Goal: Task Accomplishment & Management: Use online tool/utility

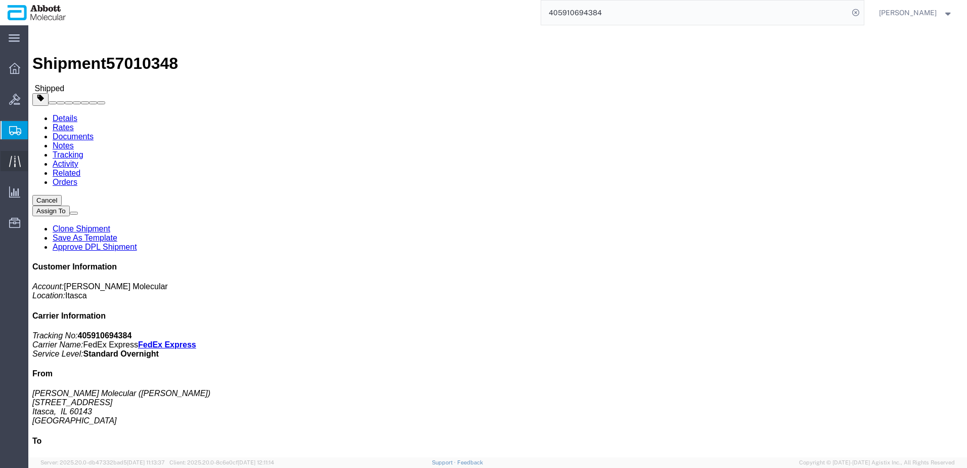
drag, startPoint x: 48, startPoint y: 178, endPoint x: 3, endPoint y: 155, distance: 50.2
click at [0, 0] on span "Create from Template" at bounding box center [0, 0] width 0 height 0
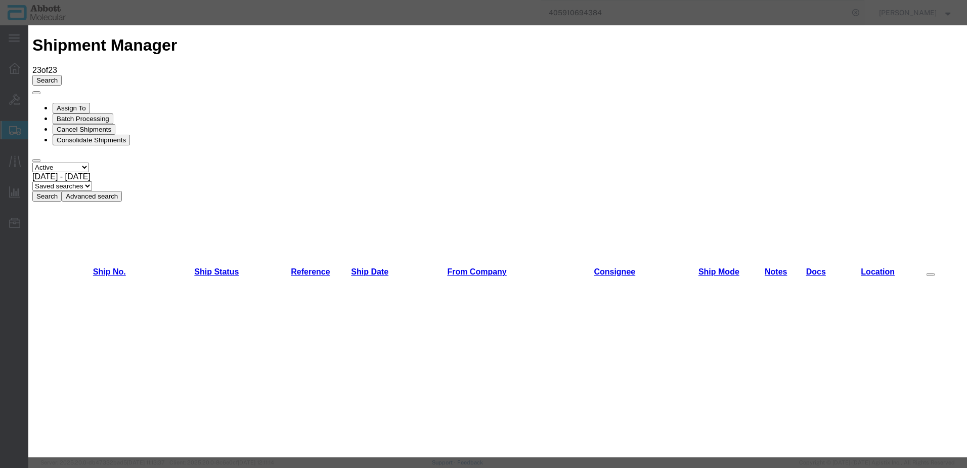
scroll to position [354, 0]
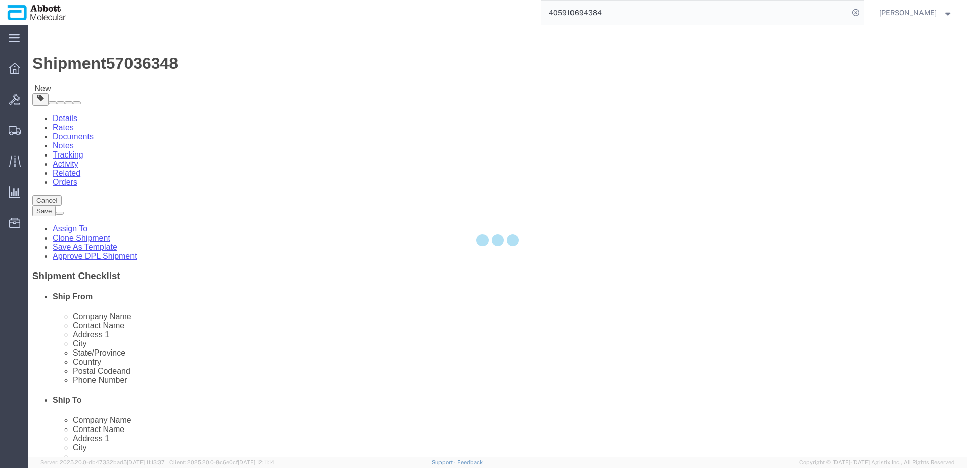
select select "48454"
select select
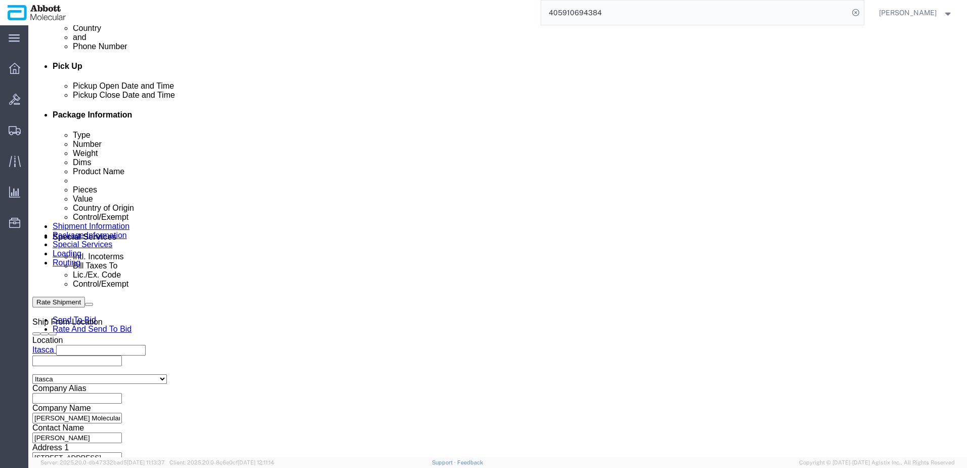
scroll to position [455, 0]
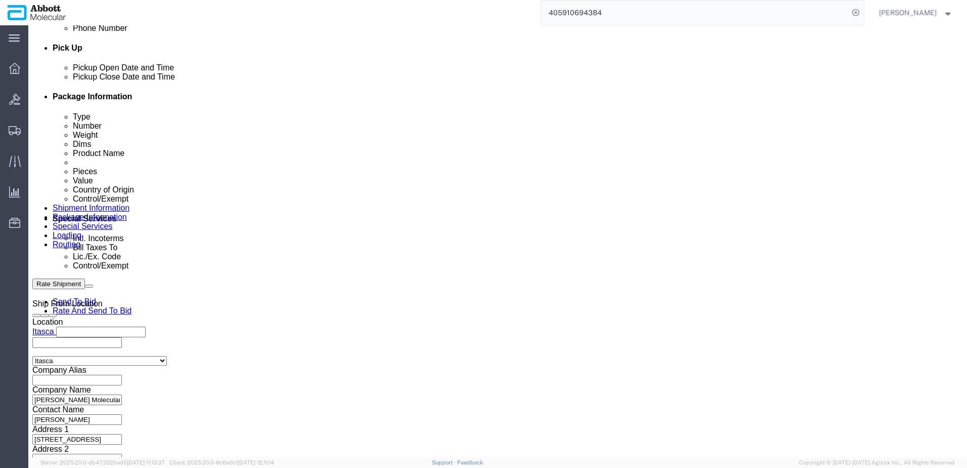
drag, startPoint x: 165, startPoint y: 327, endPoint x: 157, endPoint y: 326, distance: 8.6
click input "text"
paste input "918499918"
type input "918499918"
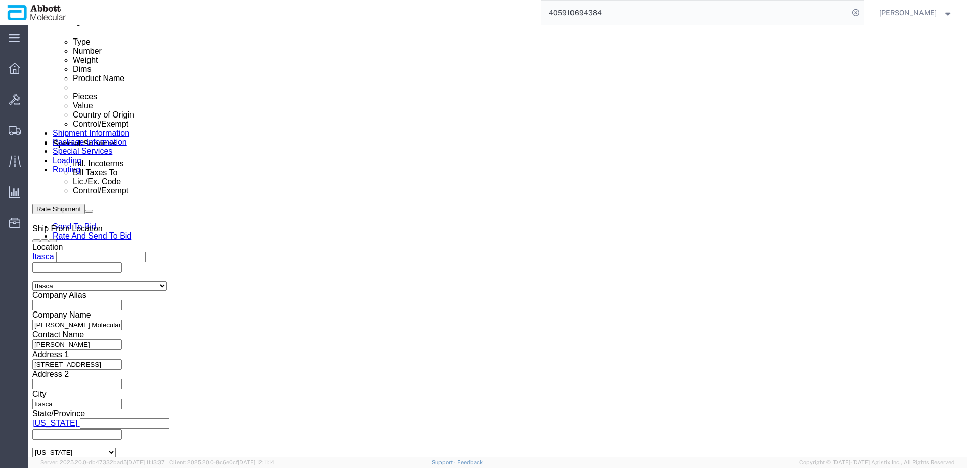
scroll to position [632, 0]
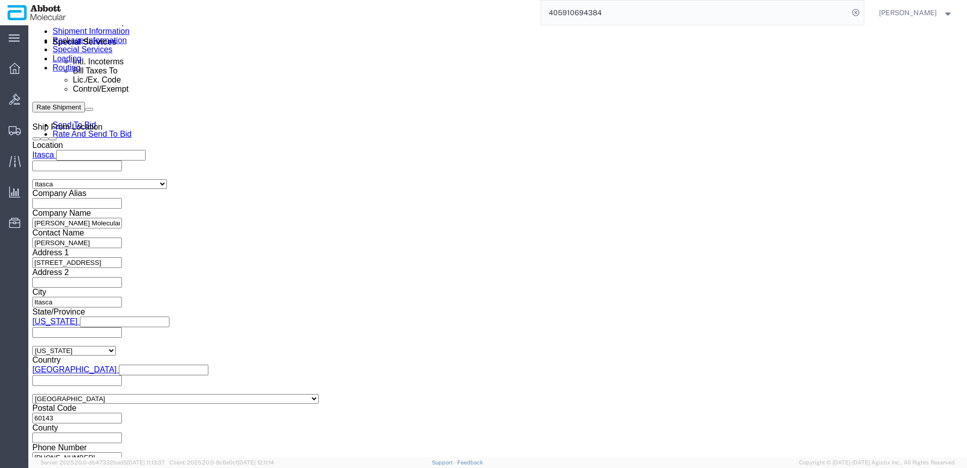
click button "Continue"
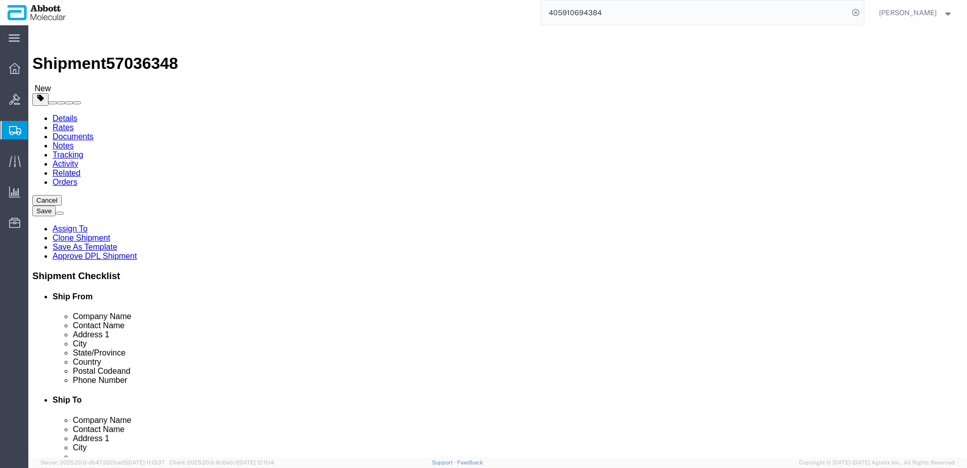
click select "Select Box (B) Box (C) Box (D) Cardboard Box(es) Crate (Instrument) Crate(s) En…"
select select "PSST"
click select "Select Box (B) Box (C) Box (D) Cardboard Box(es) Crate (Instrument) Crate(s) En…"
type input "26"
type input "48"
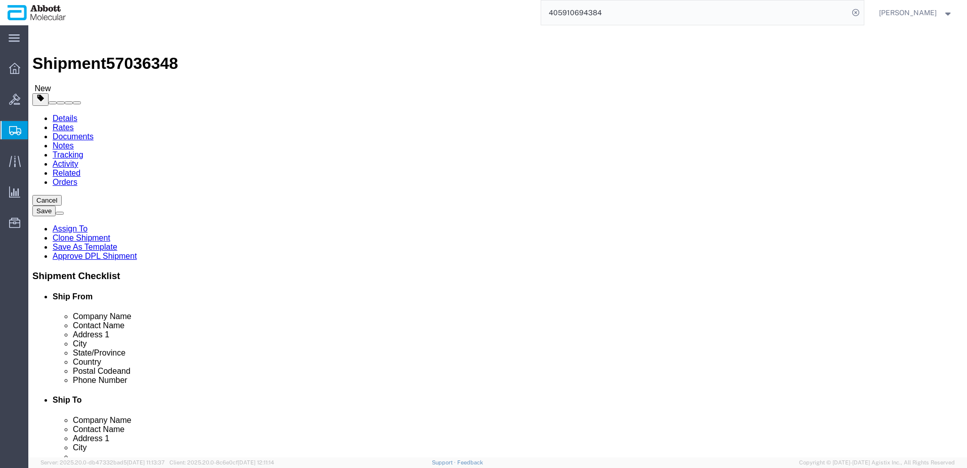
type input "40"
type input "52"
type input "4400"
click input "checkbox"
checkbox input "true"
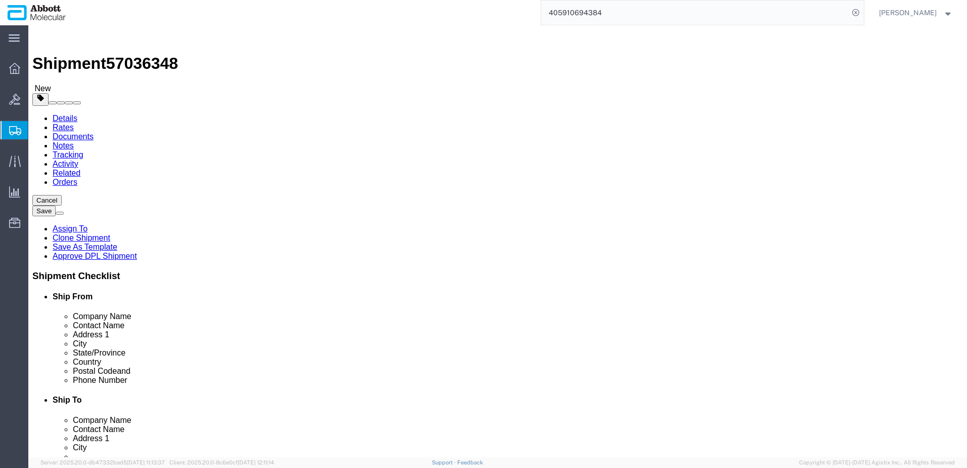
type input "AMBIENT"
click div "26 x Pallet(s) Standard (Stackable) Package Type Select Box (B) Box (C) Box (D)…"
click link "Add Content"
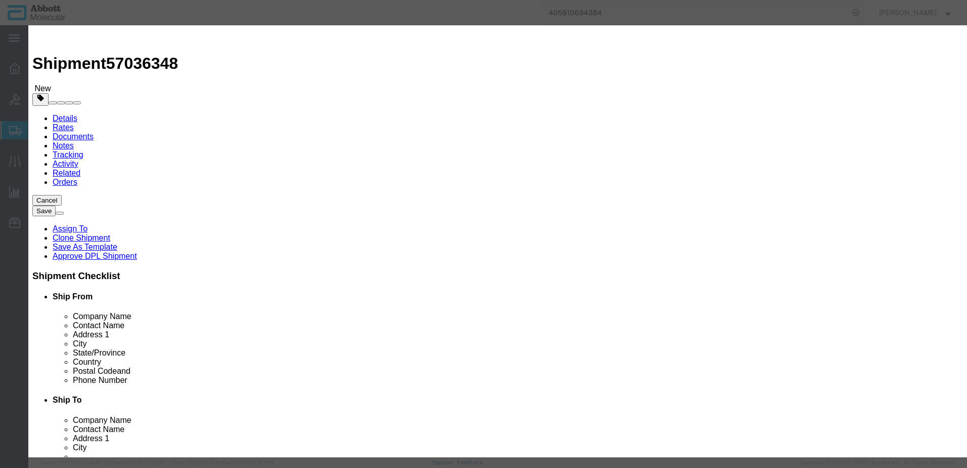
click input "text"
type input "09N2610"
click strong "09N2610"
type input "1"
select select
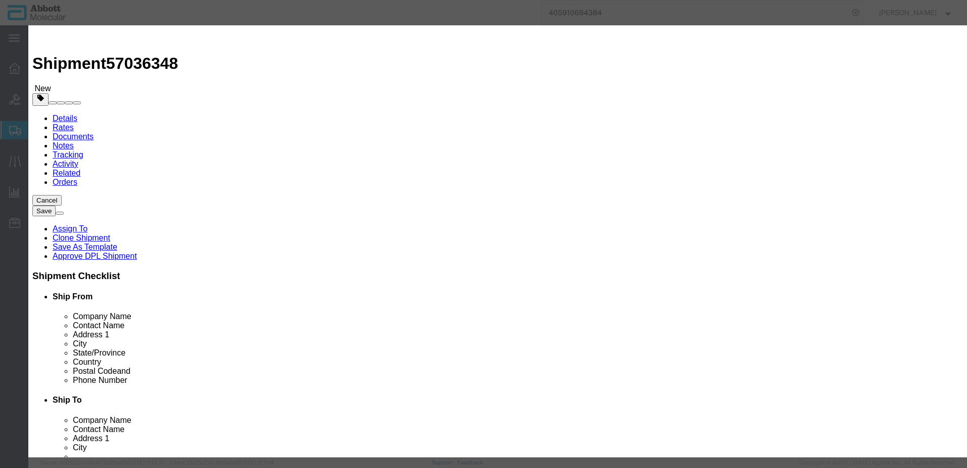
select select "US"
type input "AMBIENT"
type input "3926909985"
select select "BIS"
checkbox input "false"
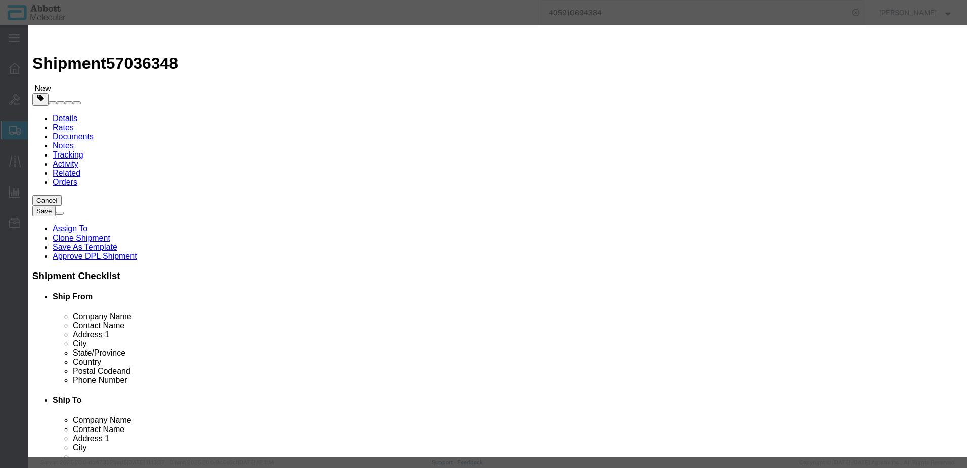
checkbox input "false"
type input "09N2610"
type textarea "Alinity m Integrated Reaction Units (IRU)"
select select "NLR"
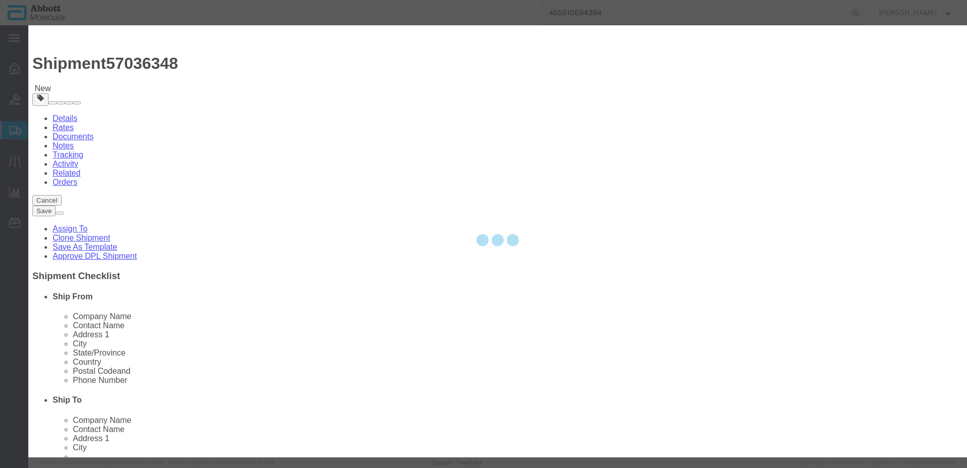
type input "09N2610"
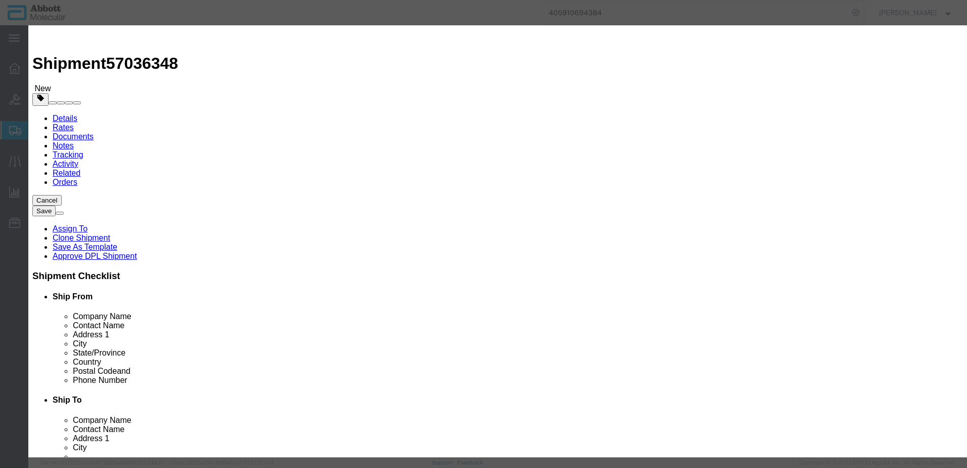
type input "780"
drag, startPoint x: 574, startPoint y: 155, endPoint x: 581, endPoint y: 167, distance: 13.9
click div "Description Alinity m Integrated Reaction Units ([GEOGRAPHIC_DATA]) Commodity C…"
drag, startPoint x: 581, startPoint y: 167, endPoint x: 588, endPoint y: 165, distance: 7.4
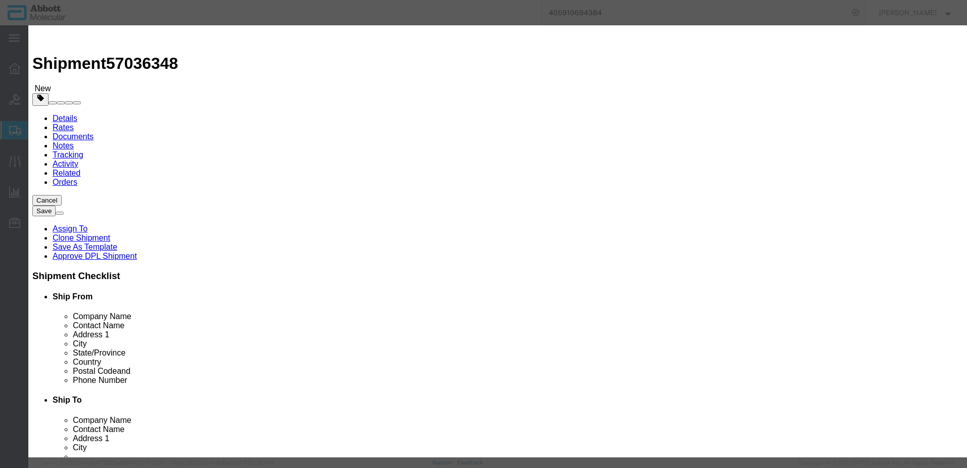
click select "Select Account Type Activity ID Airline Appointment Number ASN Batch Number Bil…"
select select "BATCH_NUMBER"
click select "Select Account Type Activity ID Airline Appointment Number ASN Batch Number Bil…"
type input "3356396"
select select "BATCH_NUMBER"
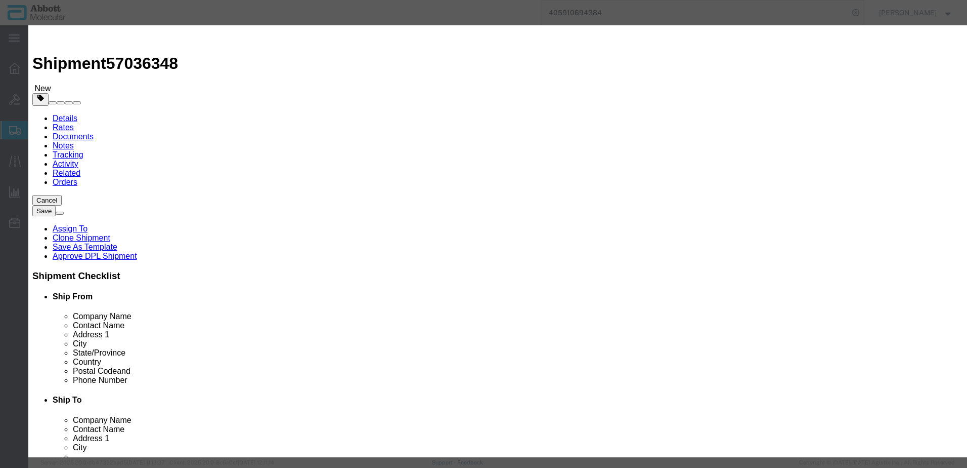
type input "3356400"
click button "Save & Close"
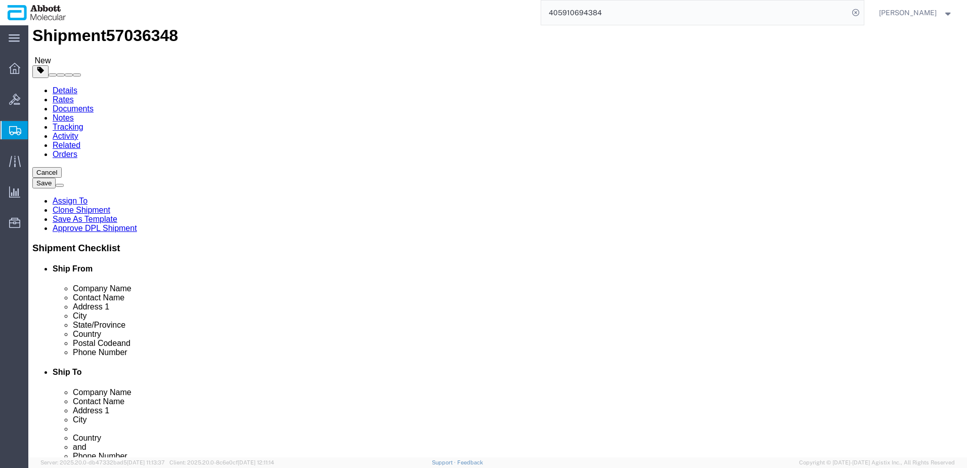
scroll to position [41, 0]
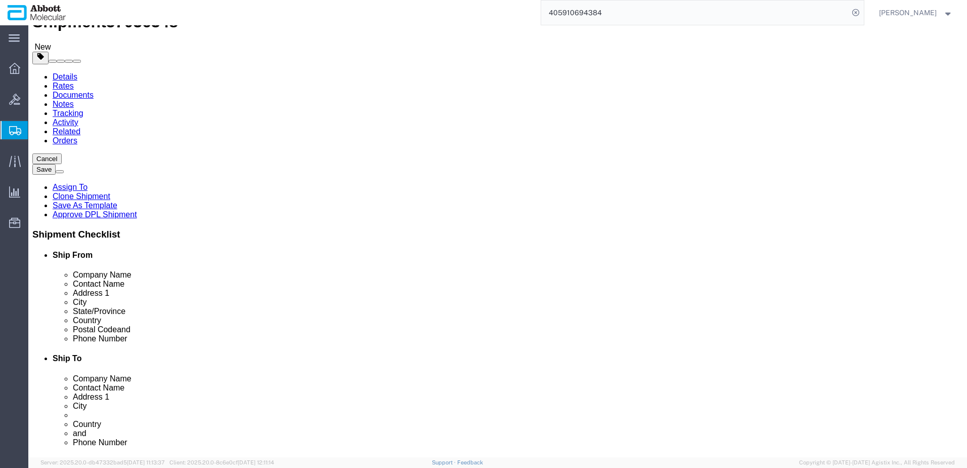
drag, startPoint x: 696, startPoint y: 388, endPoint x: 202, endPoint y: 156, distance: 545.3
click button "Continue"
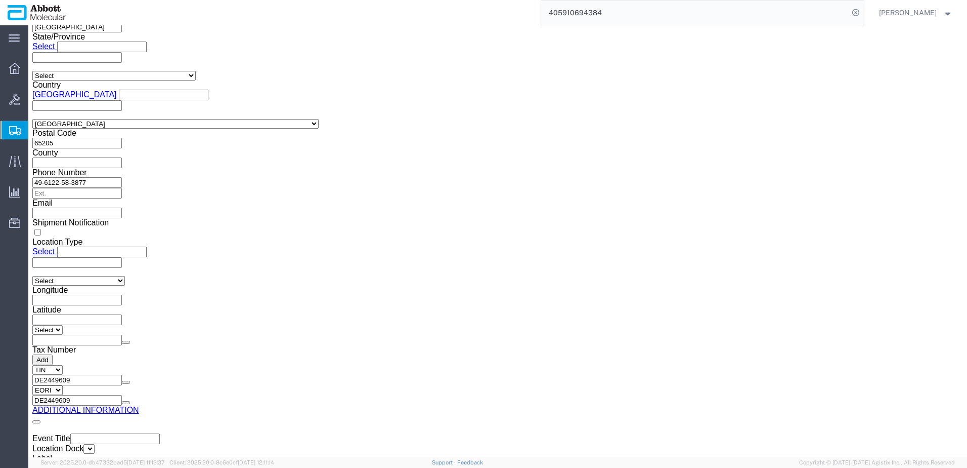
scroll to position [1509, 0]
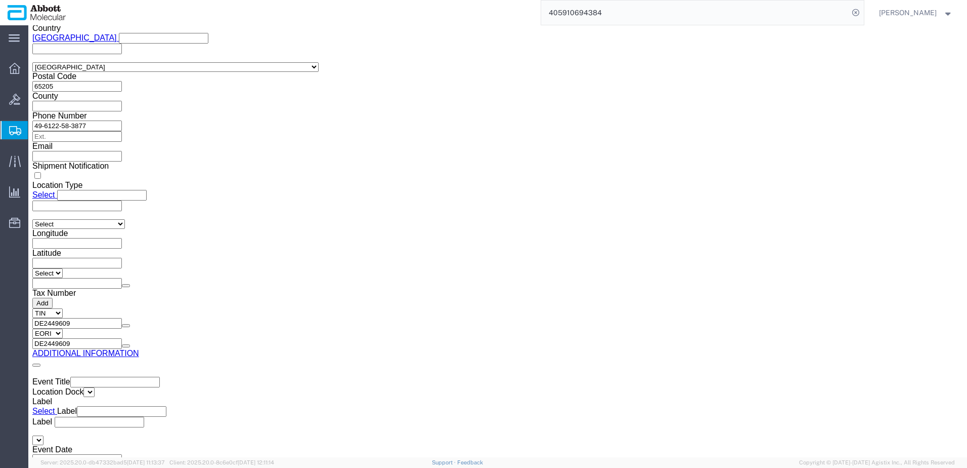
click button "Upload"
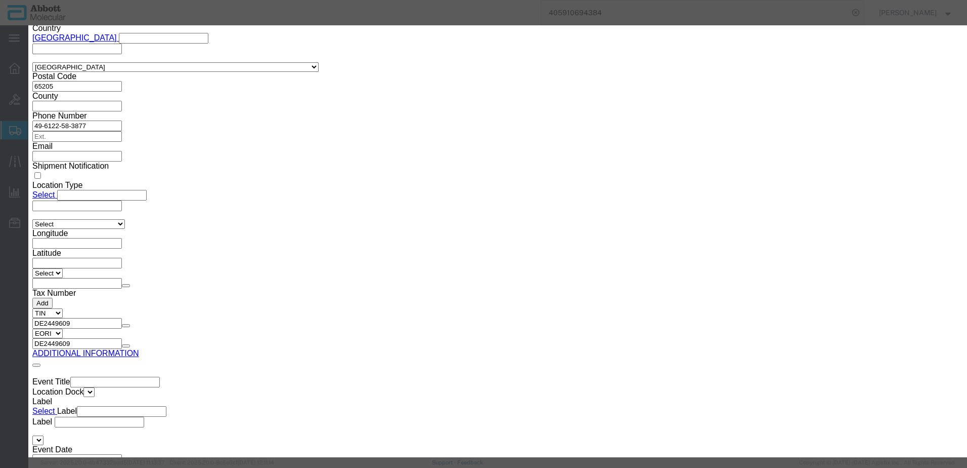
click button "Browse"
type input "C:\fakepath\918499918 SLI [PERSON_NAME].pdf"
click button "Upload"
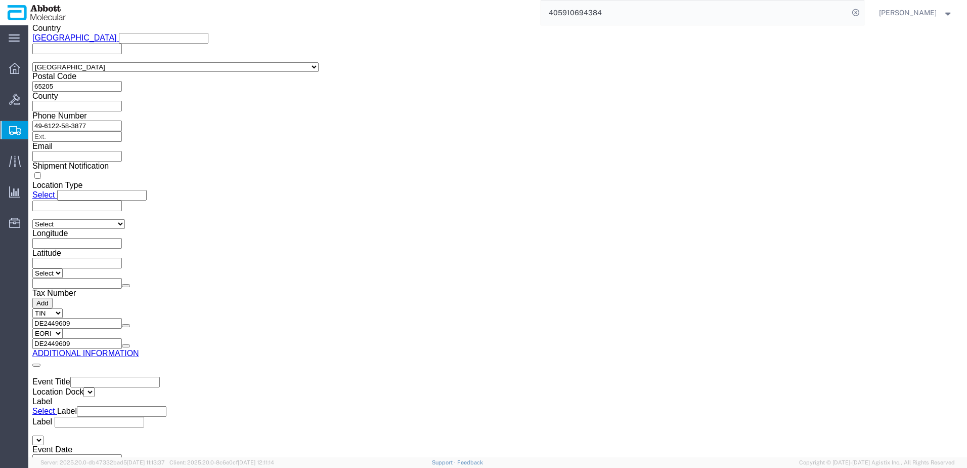
drag, startPoint x: 29, startPoint y: 16, endPoint x: 137, endPoint y: 20, distance: 107.9
click div "Shipment 57036348 New"
copy h1 "Shipment 57036348"
click button "Rate Shipment"
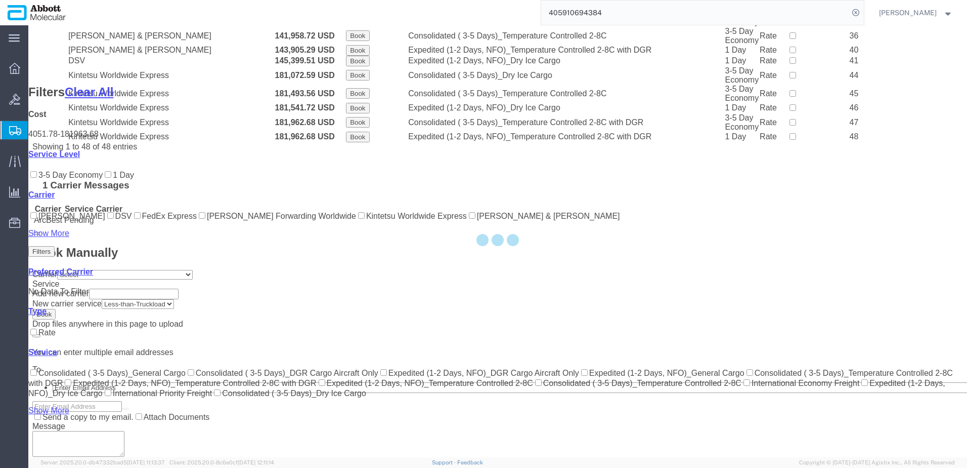
scroll to position [717, 0]
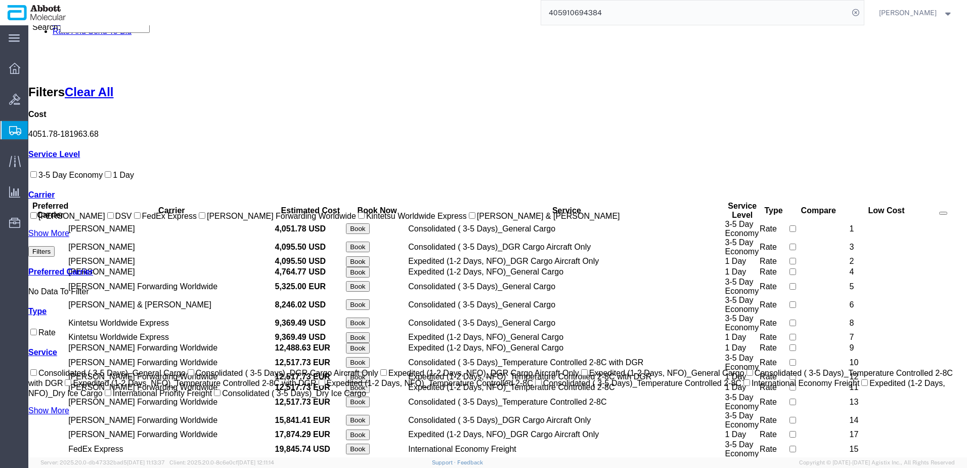
click at [197, 220] on label "[PERSON_NAME] Forwarding Worldwide" at bounding box center [276, 216] width 159 height 9
click at [199, 219] on input "[PERSON_NAME] Forwarding Worldwide" at bounding box center [202, 215] width 7 height 7
checkbox input "true"
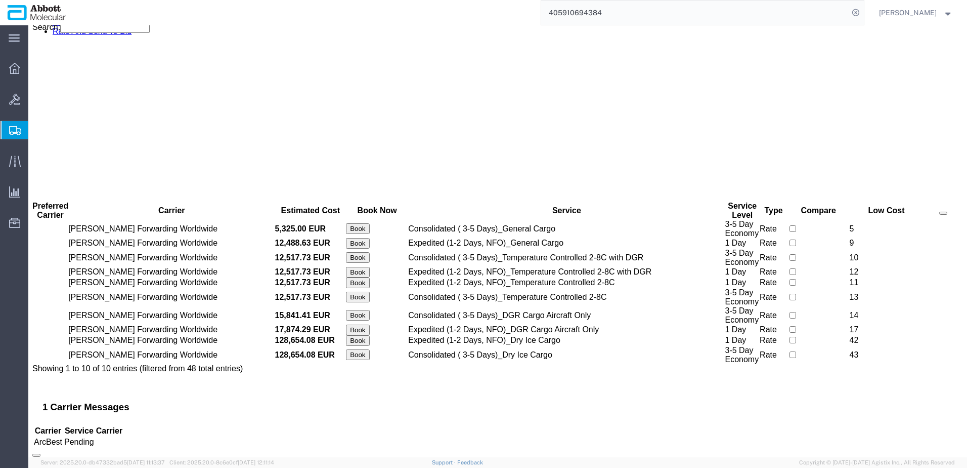
scroll to position [0, 0]
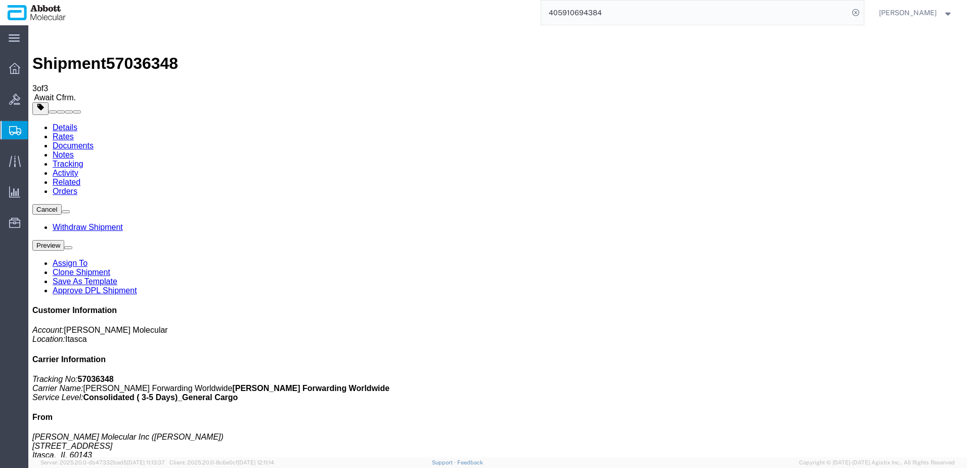
click at [64, 123] on link "Details" at bounding box center [65, 127] width 25 height 9
click span "button"
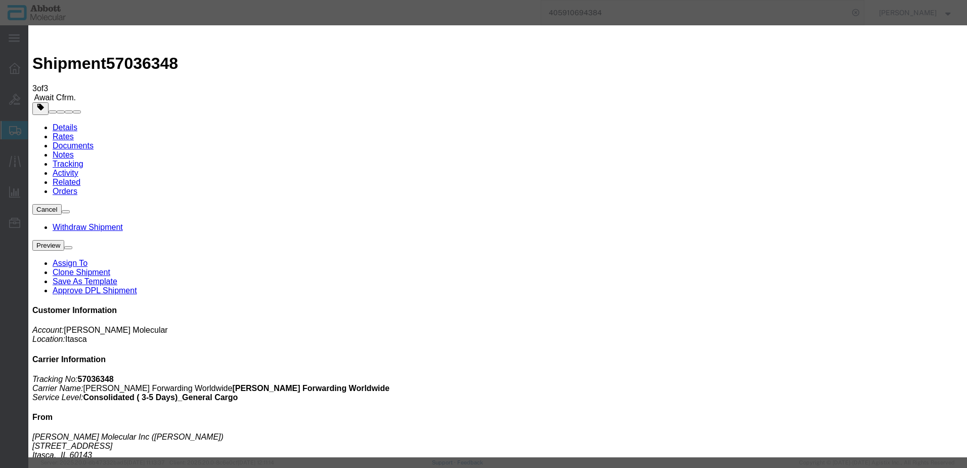
drag, startPoint x: 525, startPoint y: 55, endPoint x: 314, endPoint y: 77, distance: 212.2
click div "Select Account Type Activity ID Airline Appointment Number ASN Batch Request # …"
paste input "14"
type input "918149918"
click button "Save"
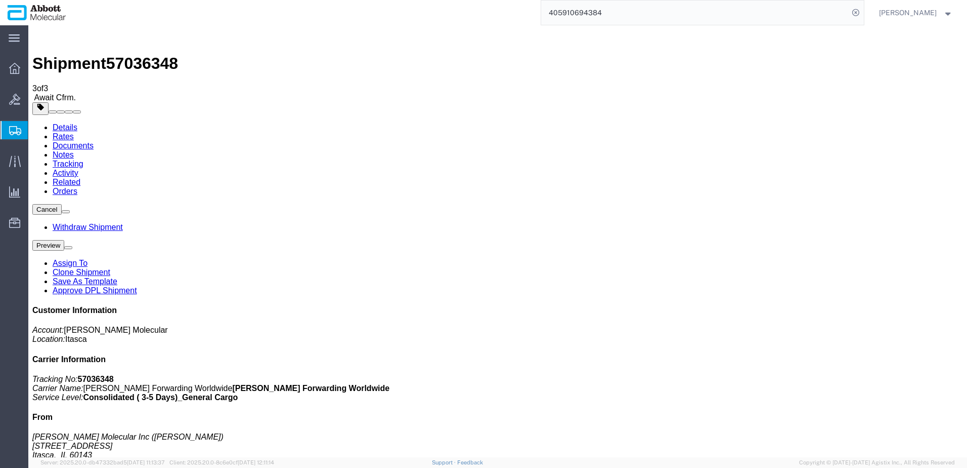
click link "Clone Shipment"
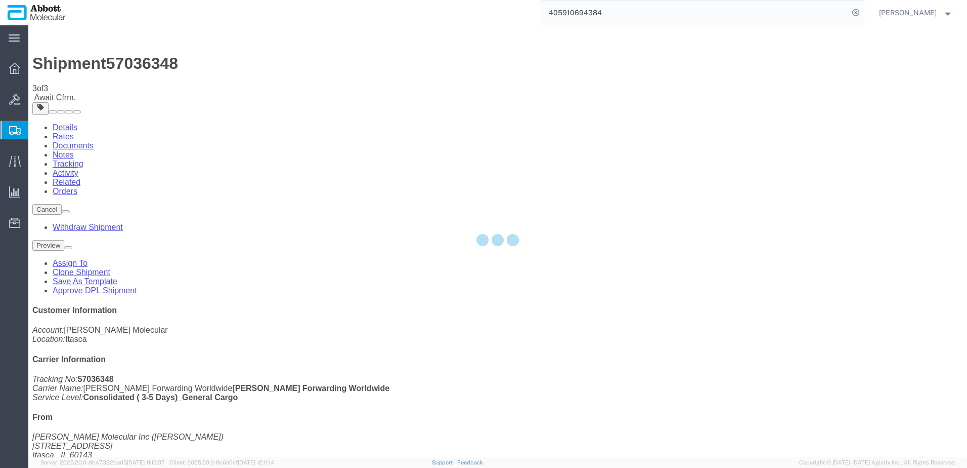
select select "48454"
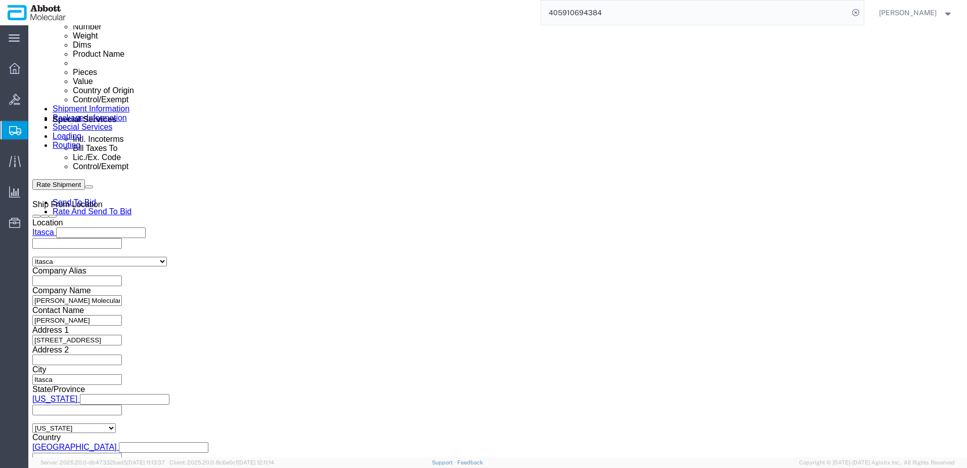
scroll to position [557, 0]
drag, startPoint x: 180, startPoint y: 225, endPoint x: 116, endPoint y: 222, distance: 63.8
click div "Select Account Type Activity ID Airline Appointment Number ASN Batch Request # …"
paste input "10473"
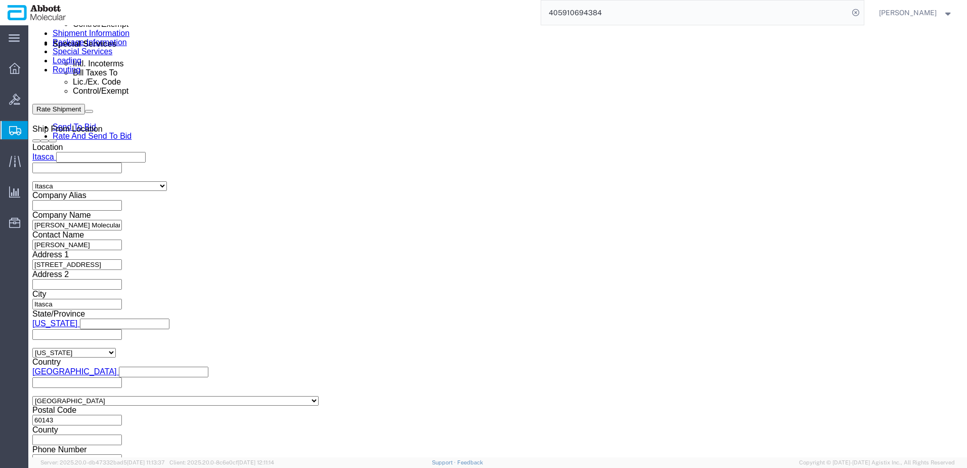
scroll to position [632, 0]
type input "918110473"
click button "Continue"
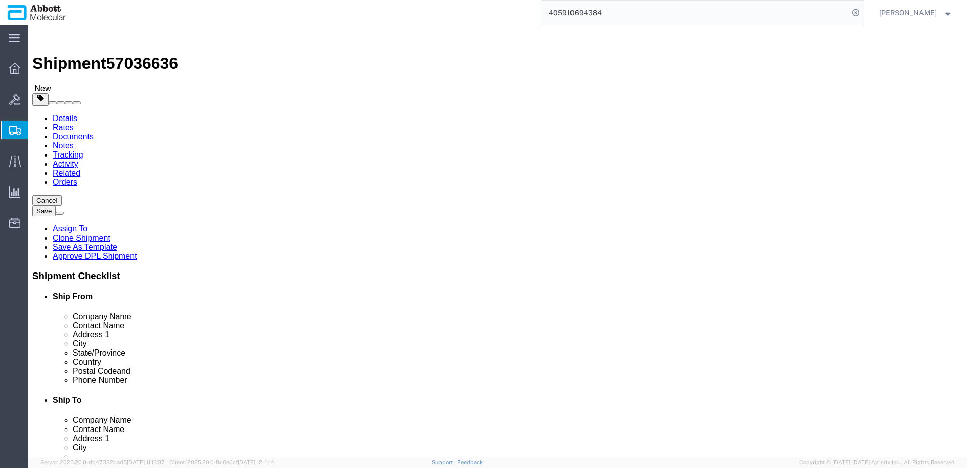
click dd "780.00 Each"
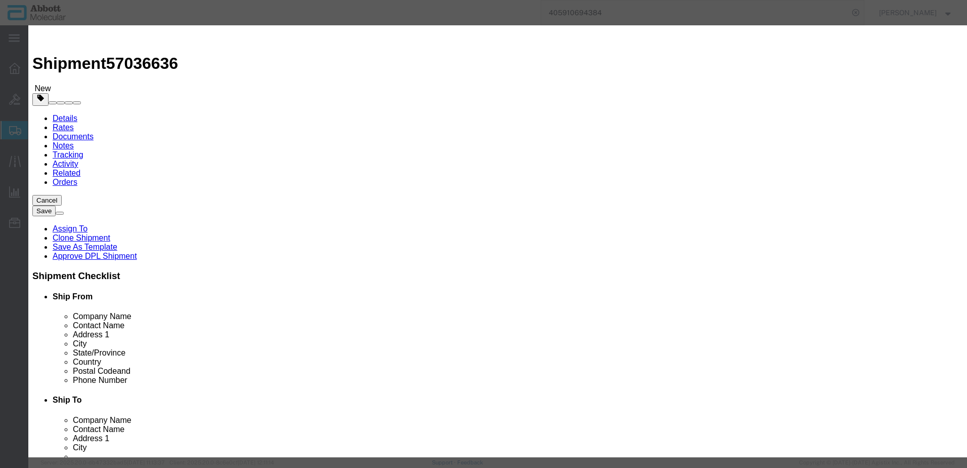
drag, startPoint x: 688, startPoint y: 163, endPoint x: 670, endPoint y: 163, distance: 17.2
click input "3356400"
type input "3356399"
click button "Save & Close"
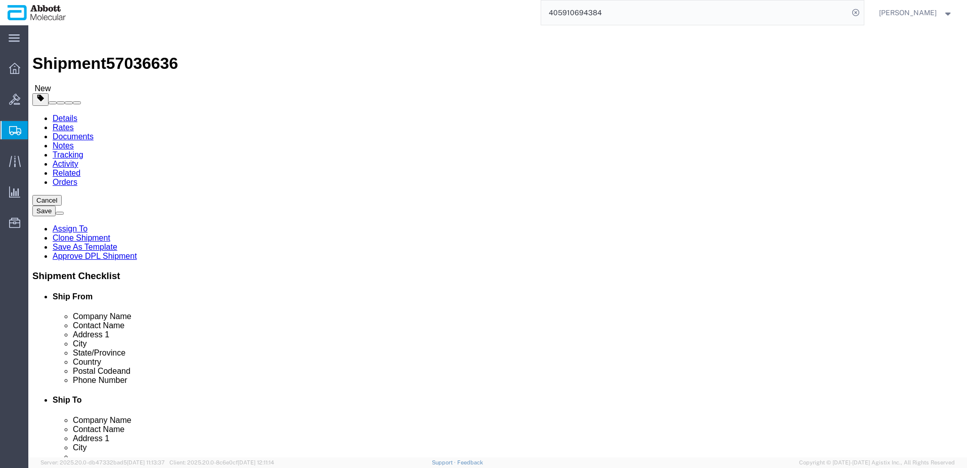
scroll to position [41, 0]
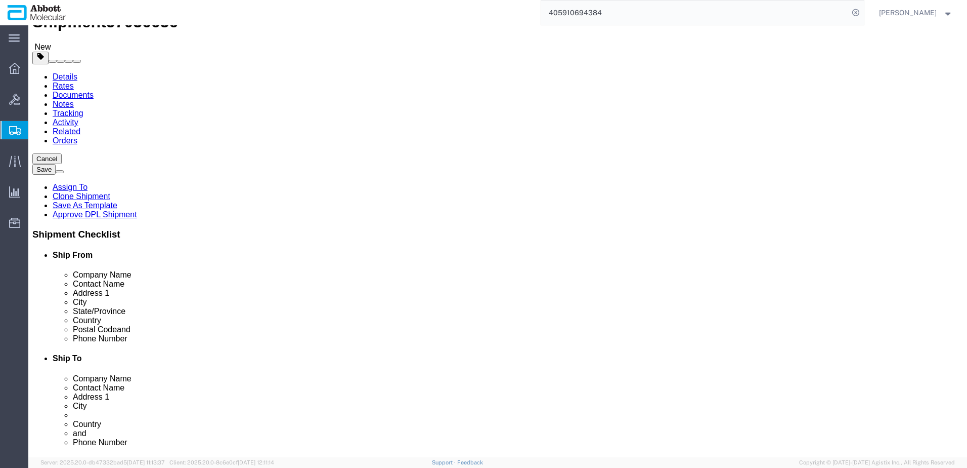
click button "Continue"
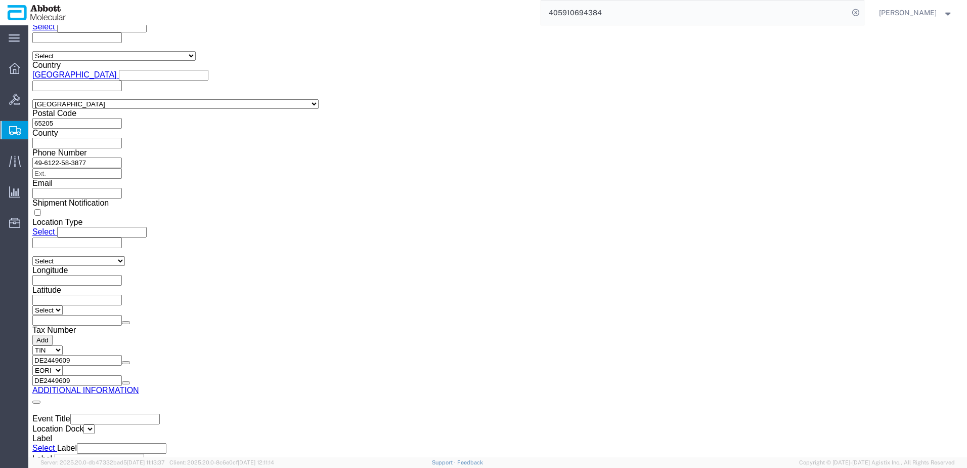
scroll to position [1523, 0]
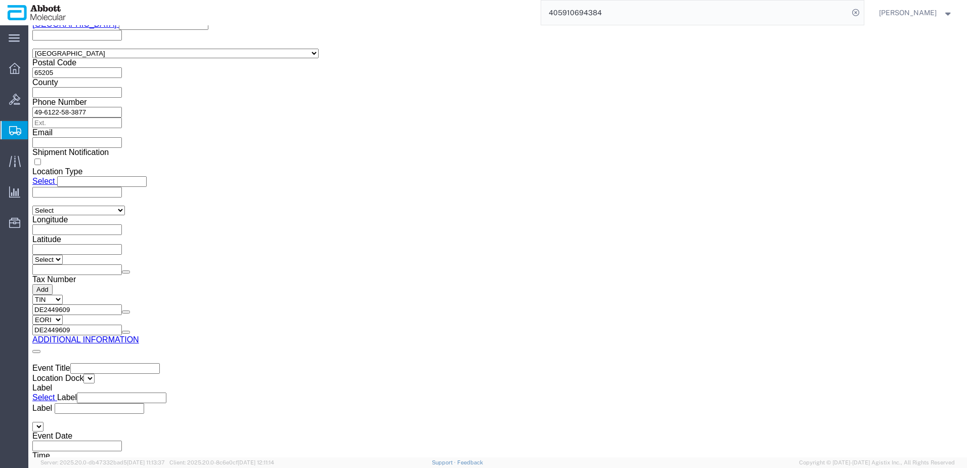
click button "Upload"
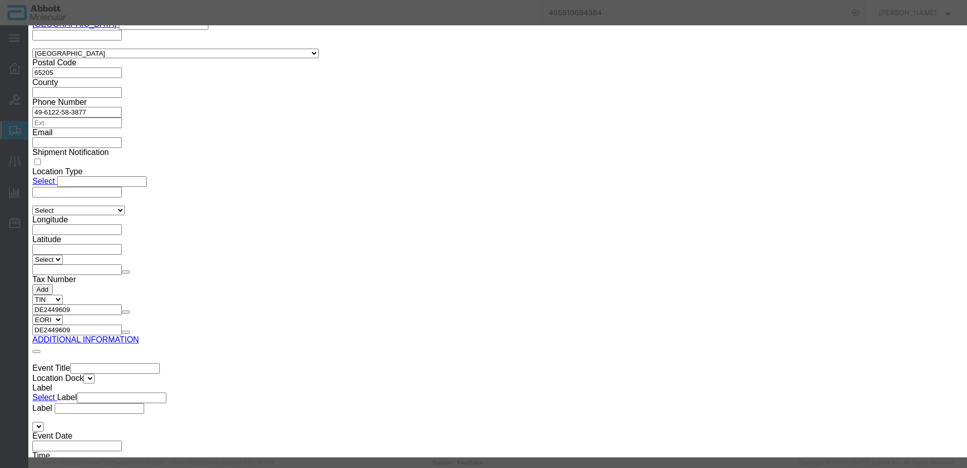
click button "Browse"
type input "C:\fakepath\918110473 SLI [PERSON_NAME].pdf"
click button "Upload"
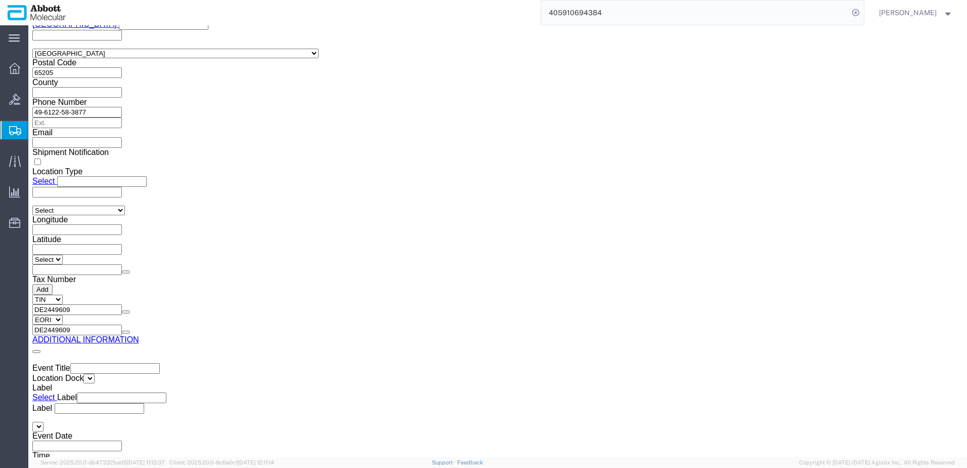
drag, startPoint x: 29, startPoint y: 14, endPoint x: 138, endPoint y: 9, distance: 108.4
click h1 "Shipment 57036636"
copy h1 "Shipment 57036636"
click button "Rate Shipment"
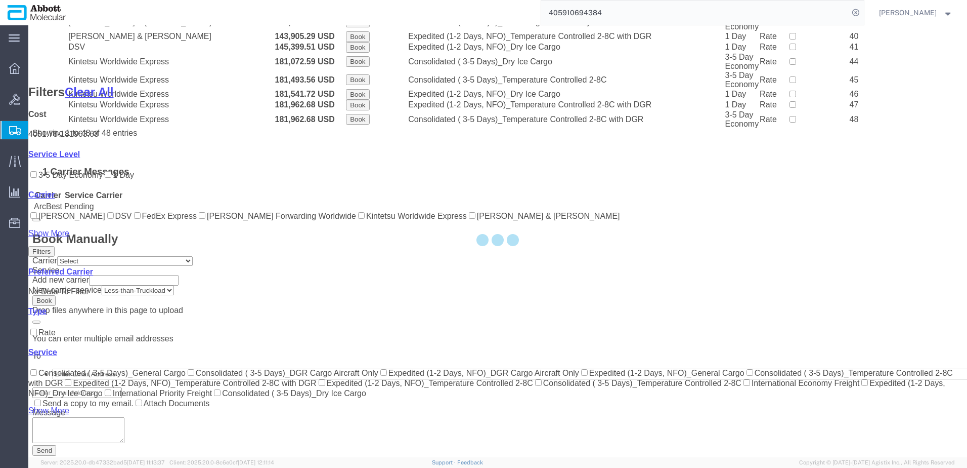
scroll to position [717, 0]
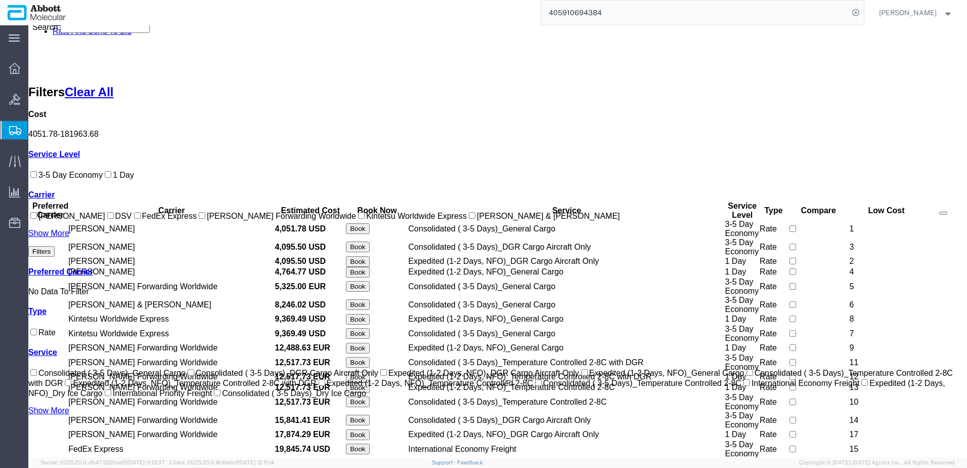
click at [197, 220] on label "[PERSON_NAME] Forwarding Worldwide" at bounding box center [276, 216] width 159 height 9
click at [199, 219] on input "[PERSON_NAME] Forwarding Worldwide" at bounding box center [202, 215] width 7 height 7
checkbox input "true"
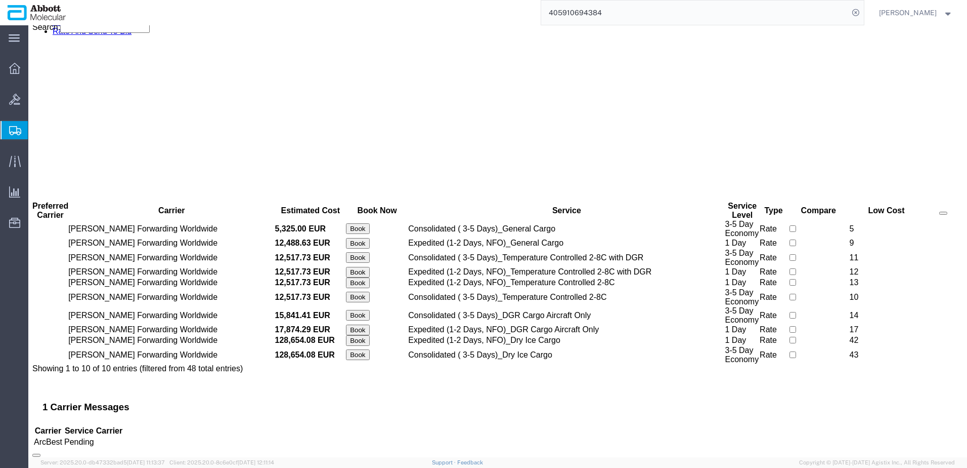
scroll to position [0, 0]
